Goal: Navigation & Orientation: Find specific page/section

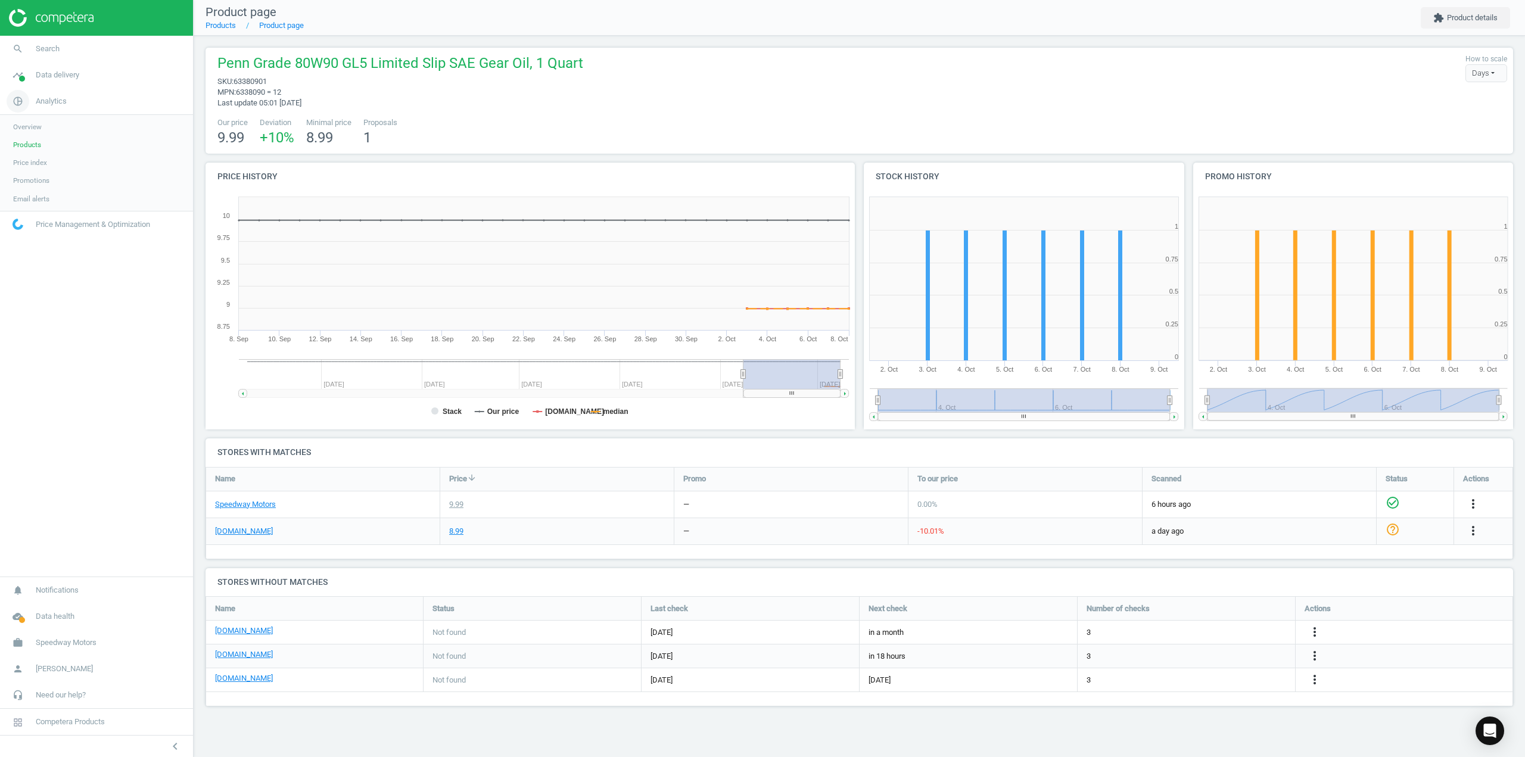
click at [74, 104] on link "pie_chart_outlined Analytics" at bounding box center [96, 101] width 193 height 26
click at [82, 80] on link "timeline Data delivery" at bounding box center [96, 75] width 193 height 26
click at [38, 112] on link "Matches dashboard" at bounding box center [96, 119] width 193 height 18
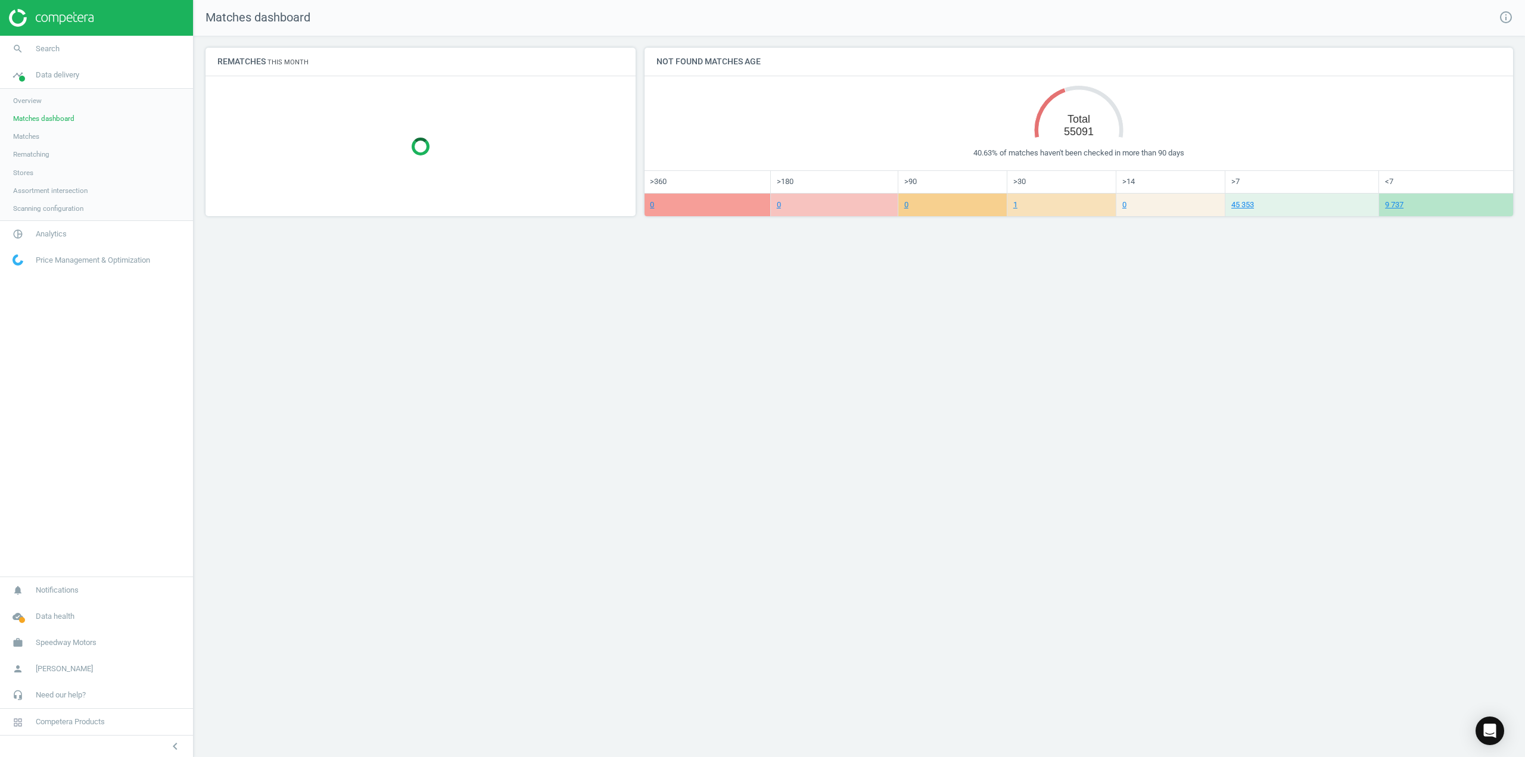
click at [38, 136] on span "Matches" at bounding box center [26, 137] width 26 height 10
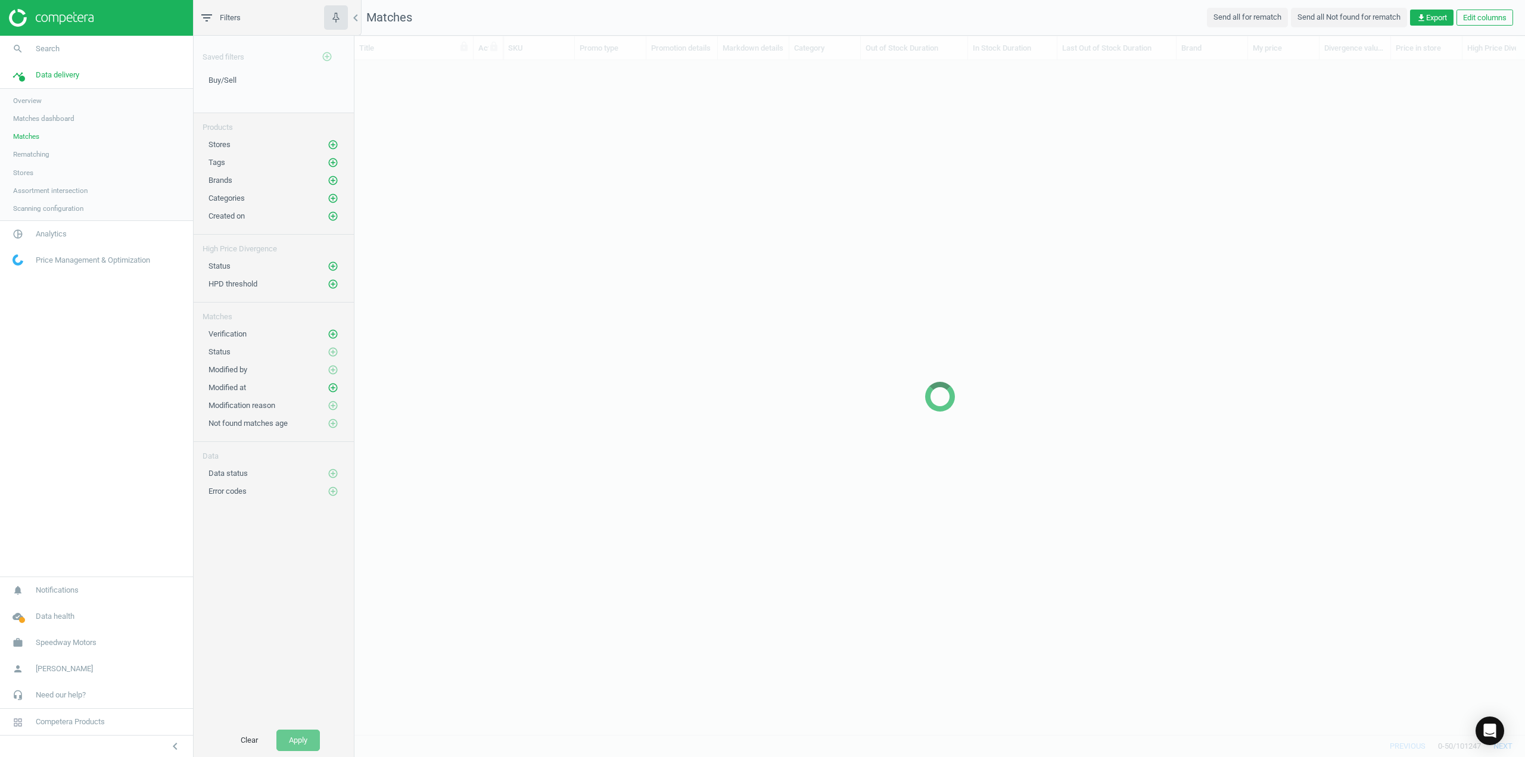
scroll to position [657, 1162]
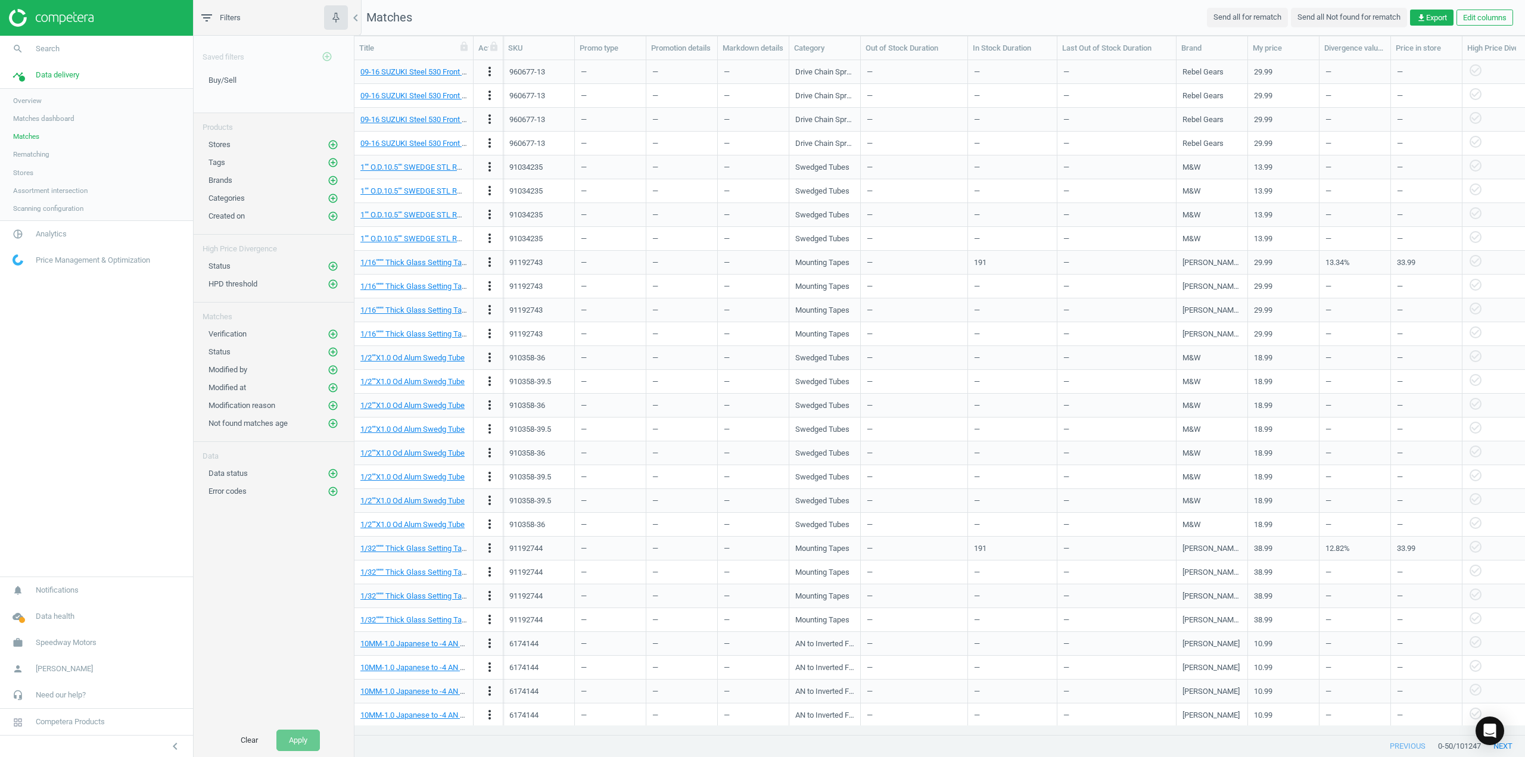
click at [41, 119] on span "Matches dashboard" at bounding box center [43, 119] width 61 height 10
